Goal: Communication & Community: Answer question/provide support

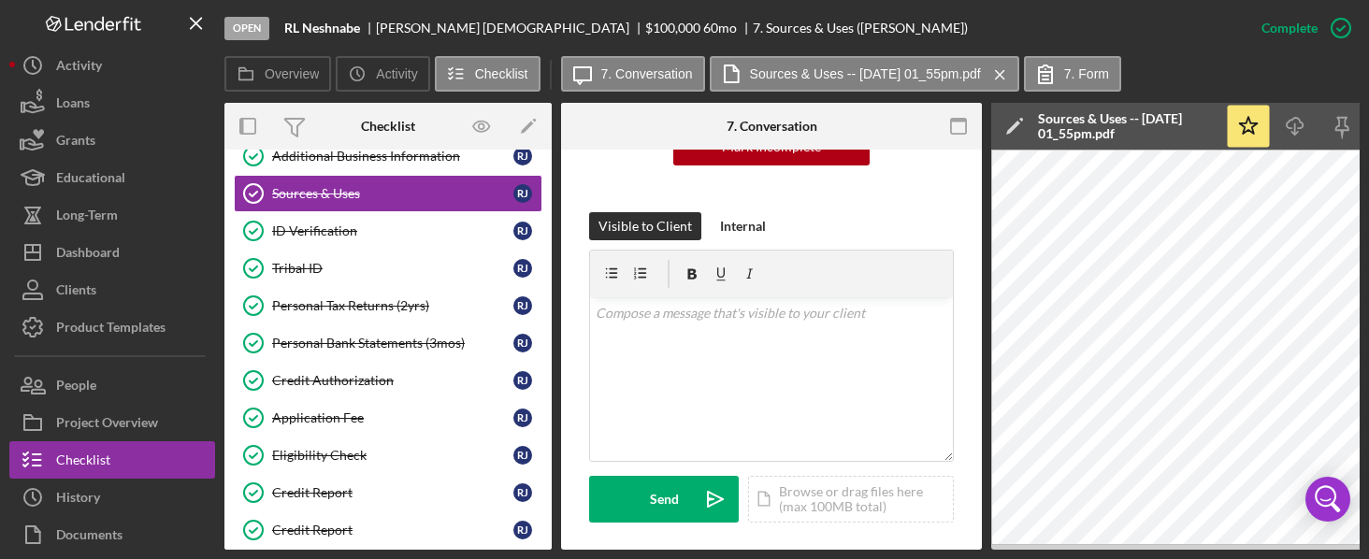
scroll to position [296, 0]
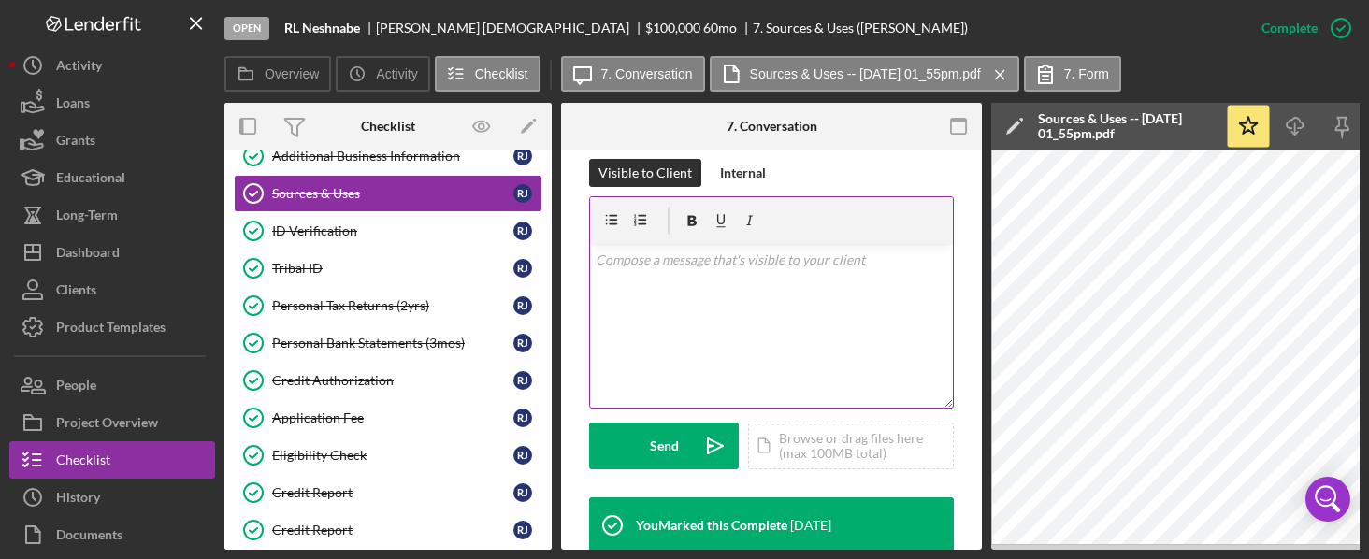
click at [793, 267] on p at bounding box center [772, 260] width 353 height 21
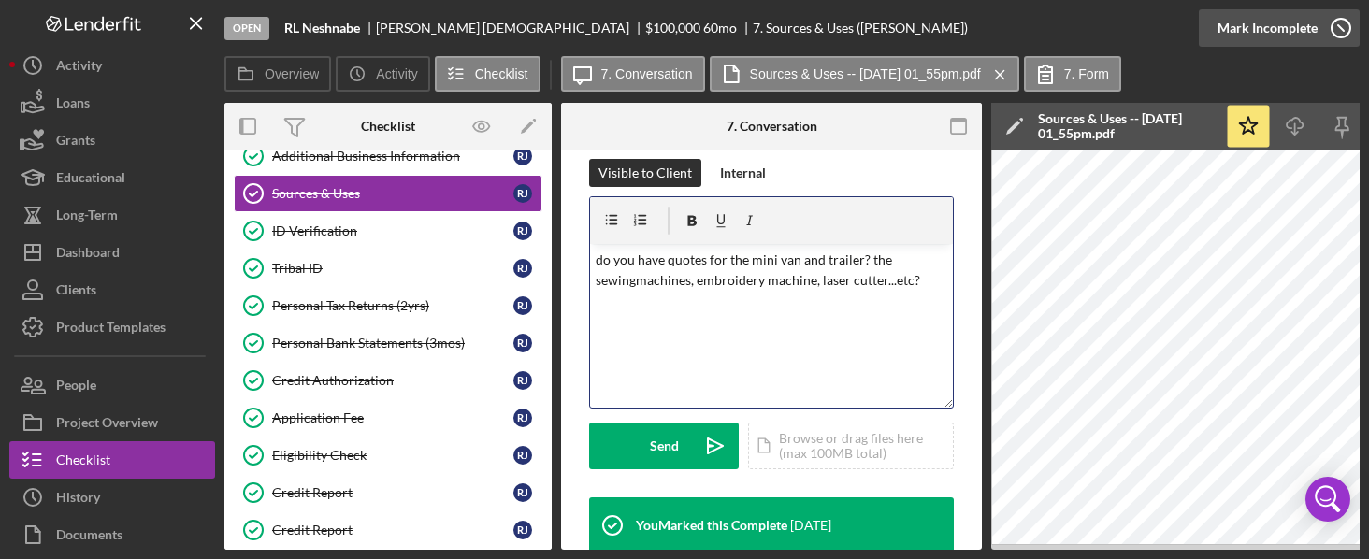
click at [1342, 25] on icon "button" at bounding box center [1341, 28] width 47 height 47
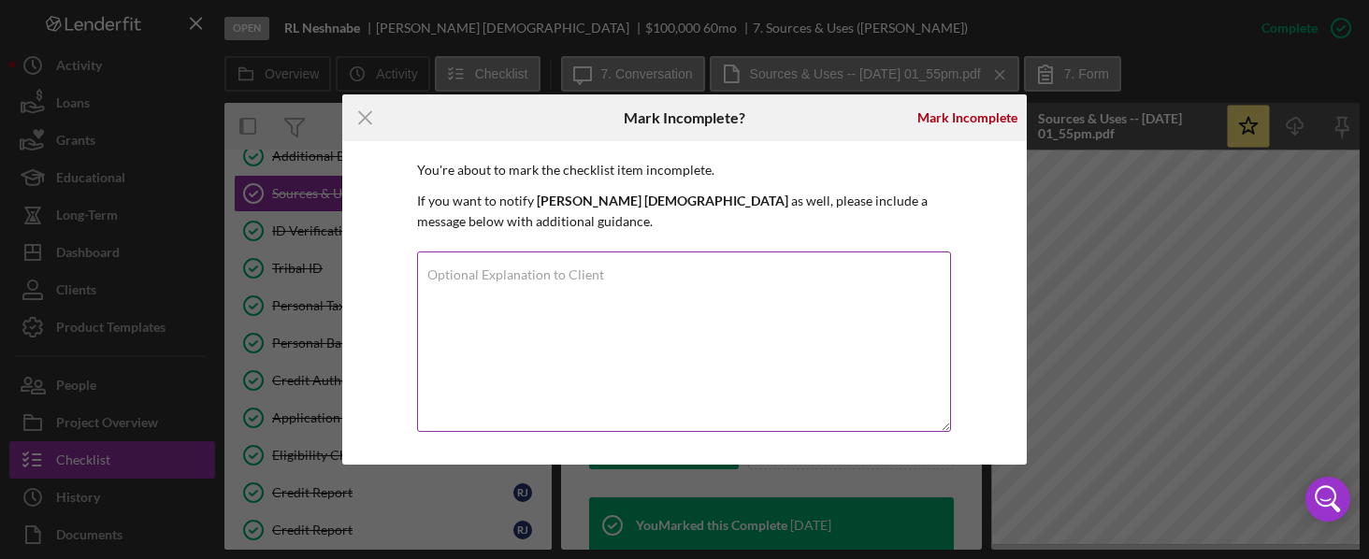
click at [509, 271] on label "Optional Explanation to Client" at bounding box center [515, 274] width 177 height 15
click at [509, 271] on textarea "Optional Explanation to Client" at bounding box center [684, 342] width 534 height 181
type textarea "u"
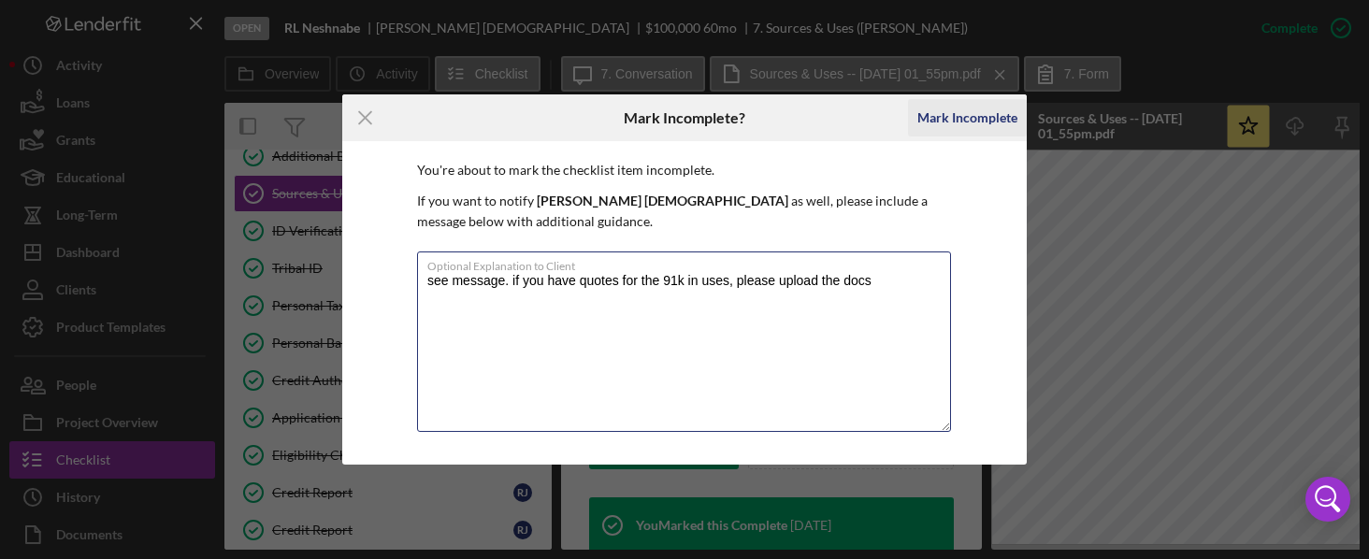
type textarea "see message. if you have quotes for the 91k in uses, please upload the docs"
click at [948, 121] on div "Mark Incomplete" at bounding box center [967, 117] width 100 height 37
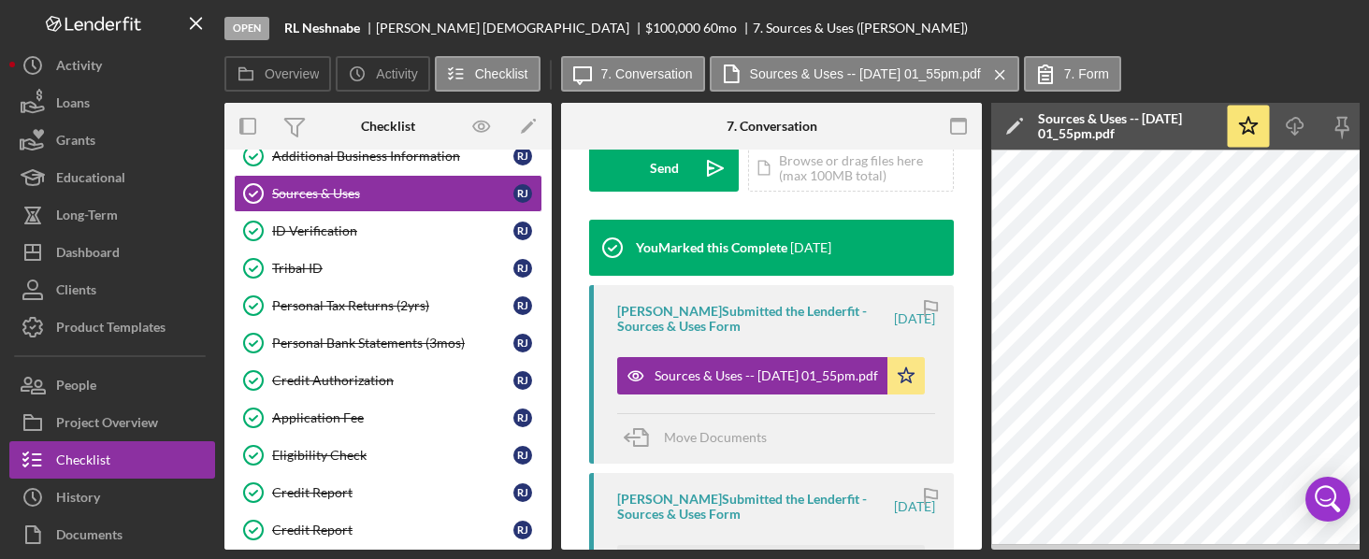
scroll to position [19, 0]
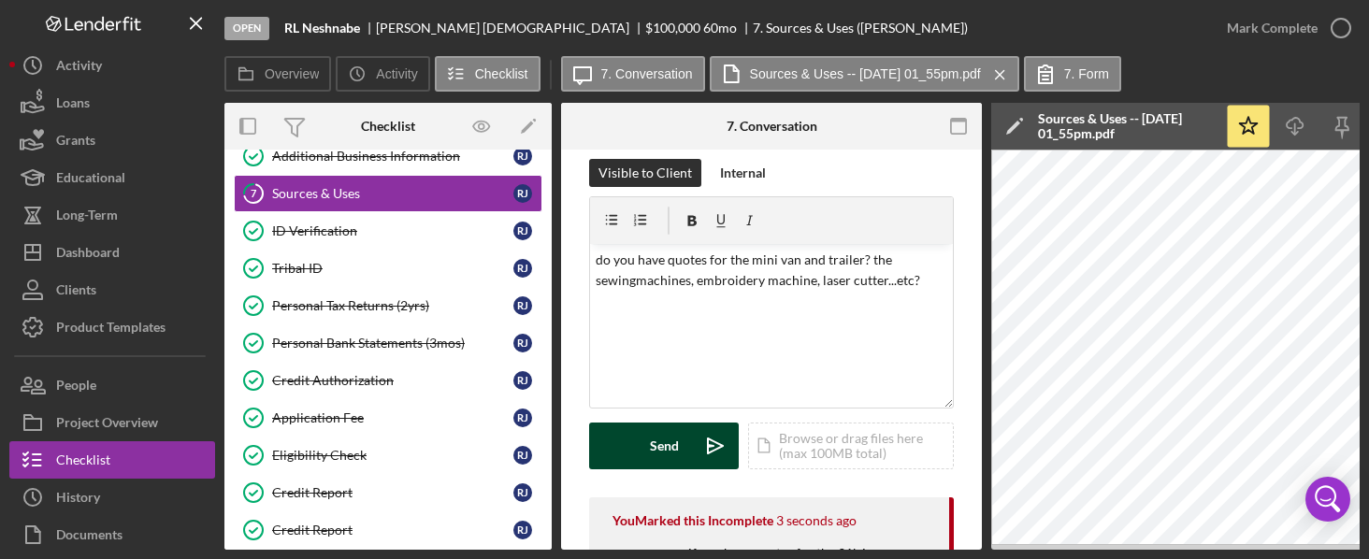
click at [670, 445] on div "Send" at bounding box center [664, 446] width 29 height 47
